Goal: Navigation & Orientation: Find specific page/section

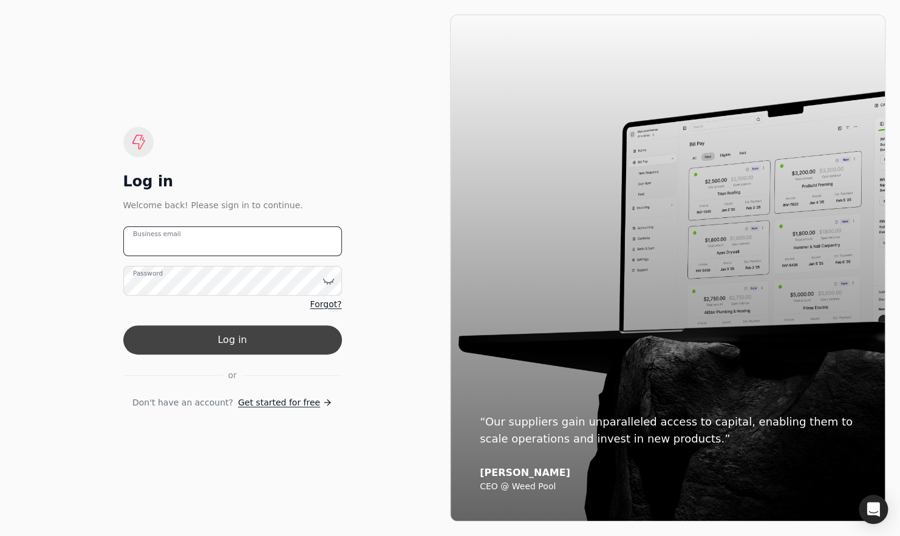
type email "[EMAIL_ADDRESS][DOMAIN_NAME]"
click at [281, 338] on button "Log in" at bounding box center [232, 339] width 219 height 29
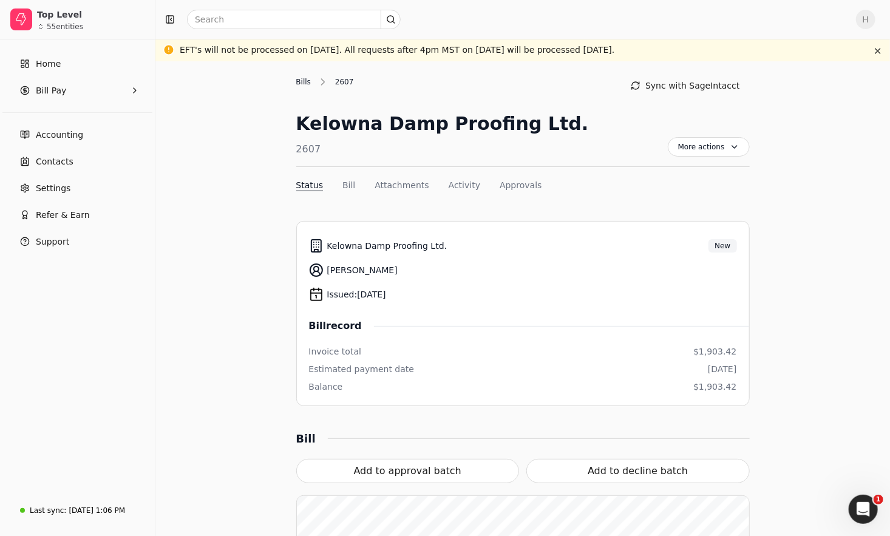
click at [302, 81] on div "Bills" at bounding box center [306, 82] width 21 height 11
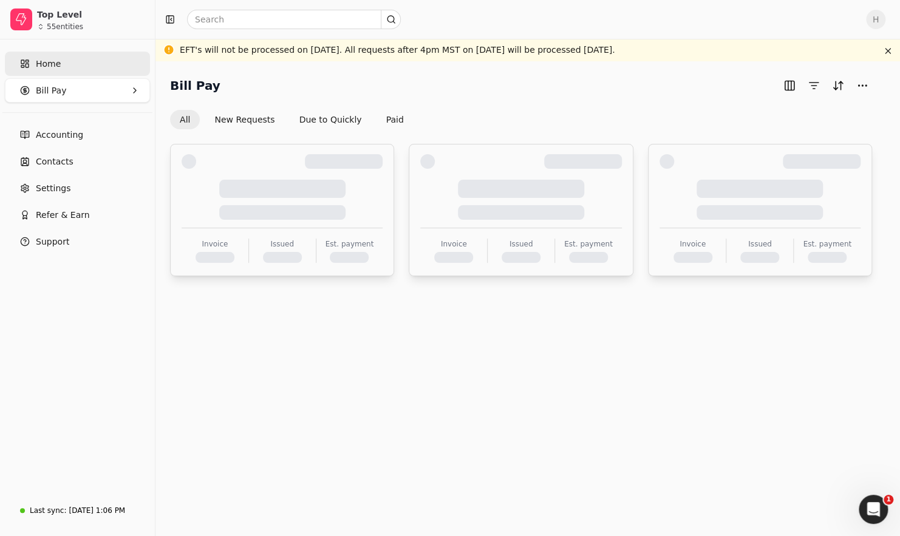
click at [80, 66] on link "Home" at bounding box center [77, 64] width 145 height 24
